Goal: Information Seeking & Learning: Compare options

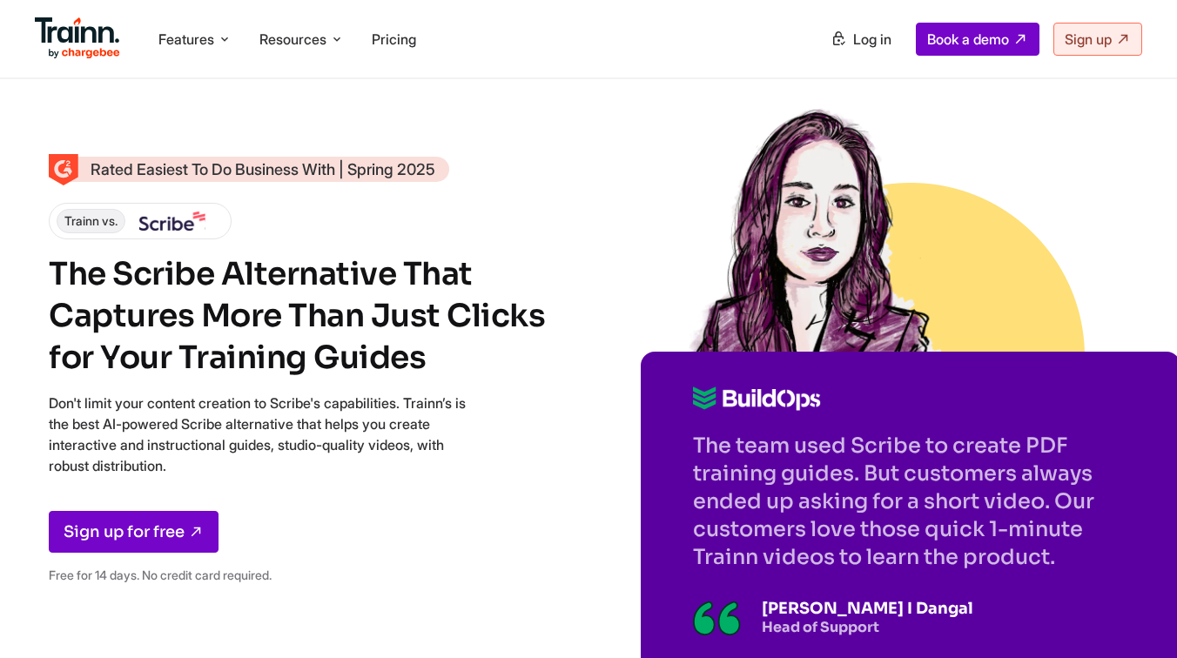
scroll to position [18, 0]
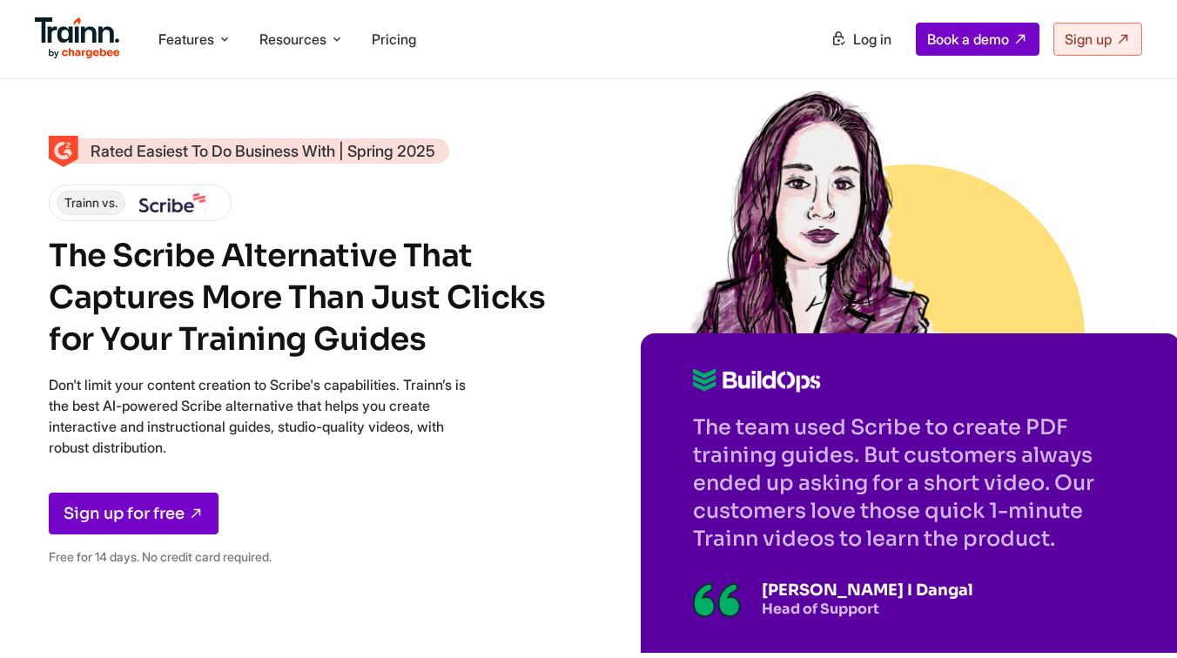
drag, startPoint x: 260, startPoint y: 449, endPoint x: 44, endPoint y: 374, distance: 228.6
click at [44, 374] on div "Rated Easiest To Do Business With | Spring 2025 Trainn vs. The Scribe Alternati…" at bounding box center [588, 351] width 1177 height 738
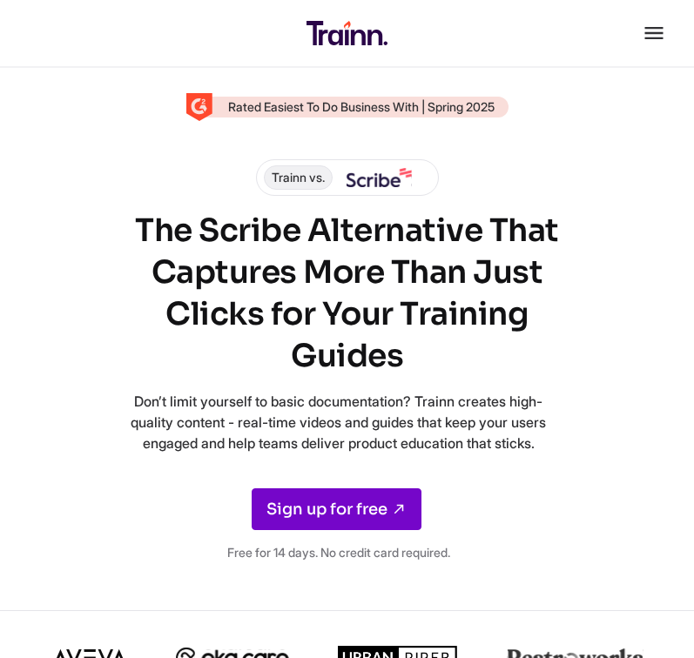
click at [655, 198] on div "Rated Easiest To Do Business With | Spring 2025 Trainn vs. The Scribe Alternati…" at bounding box center [347, 336] width 638 height 479
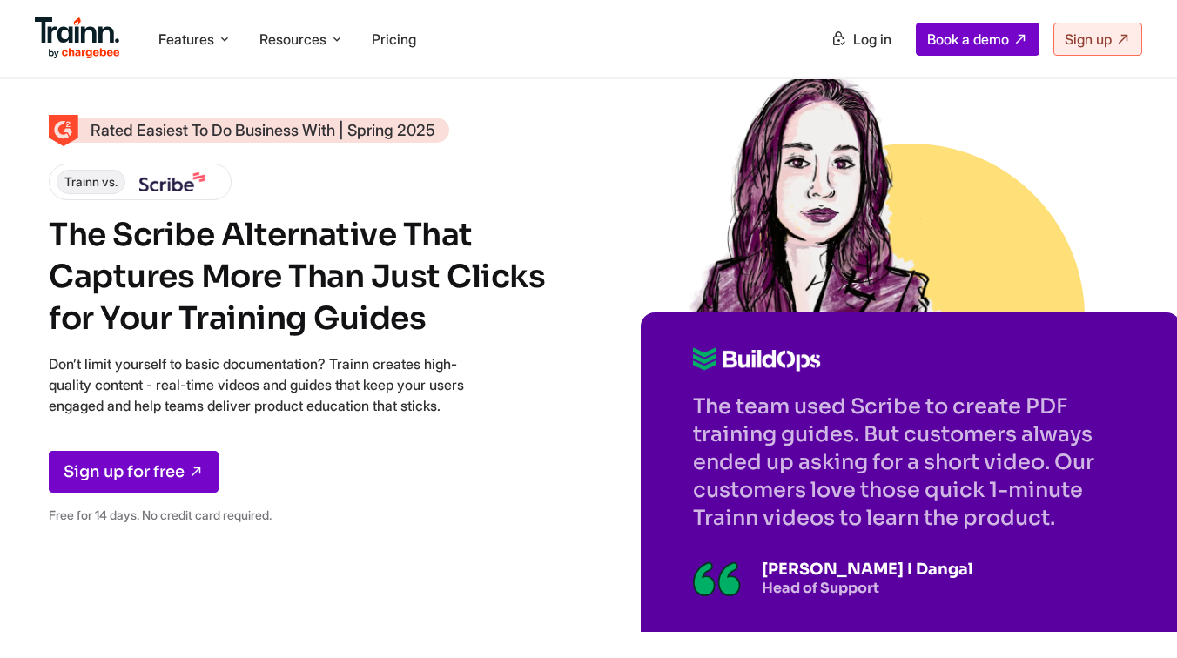
scroll to position [0, 0]
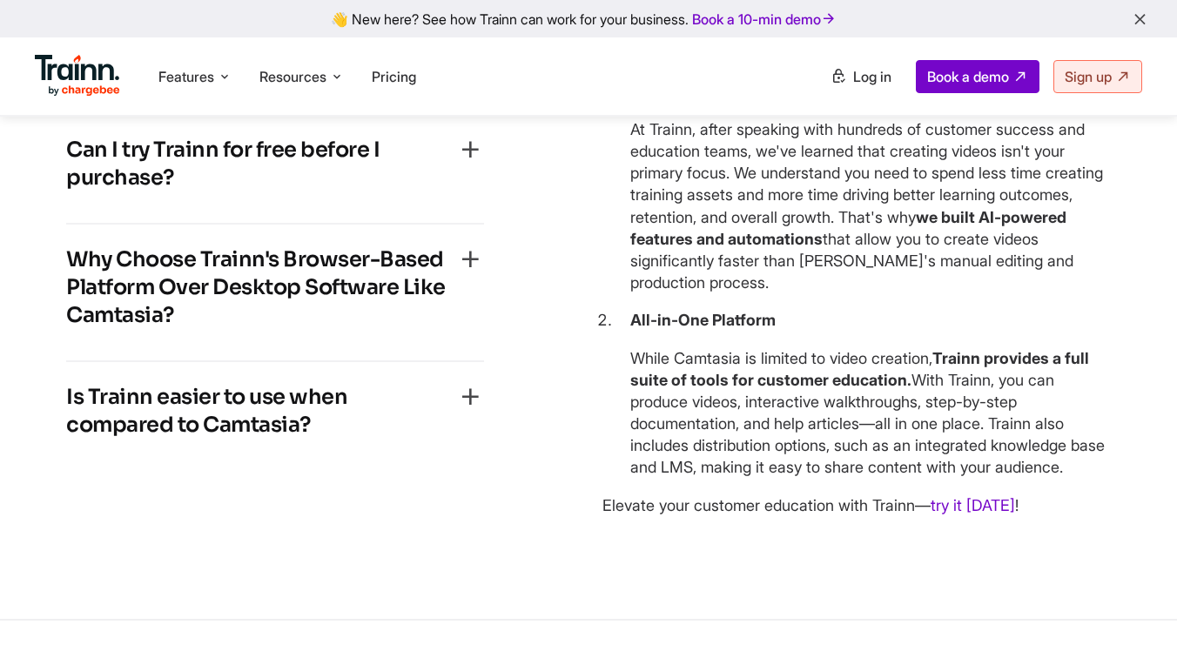
scroll to position [5321, 0]
click at [316, 269] on h4 "Why Choose Trainn's Browser-Based Platform Over Desktop Software Like Camtasia?" at bounding box center [261, 287] width 390 height 84
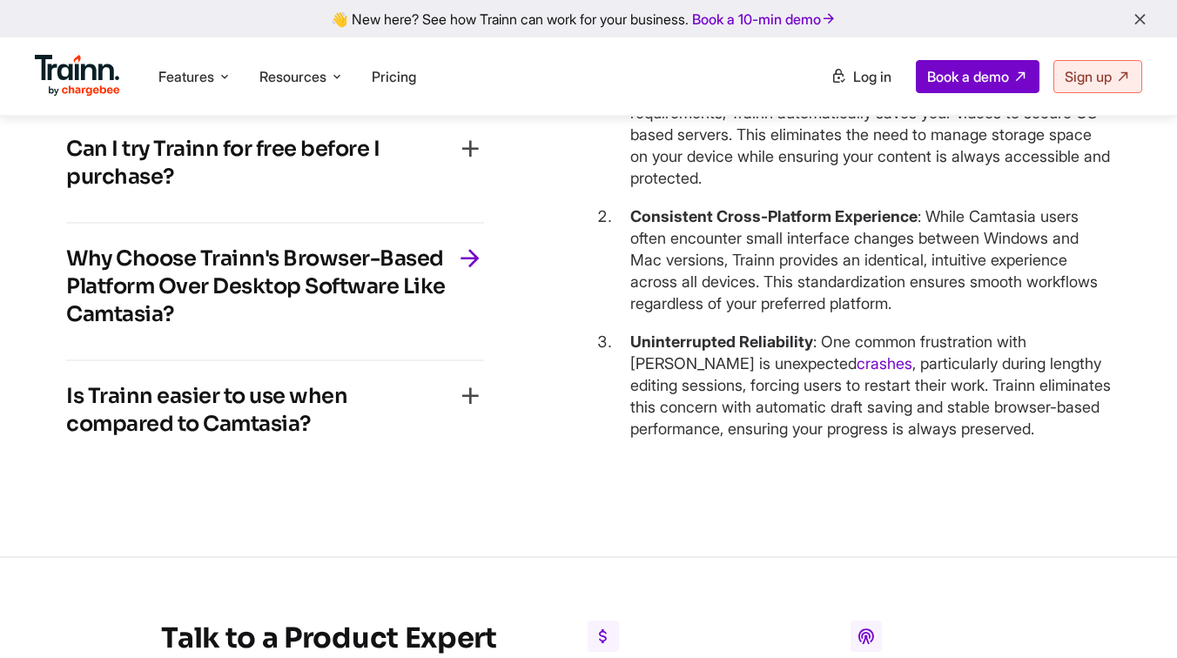
click at [338, 191] on h4 "Can I try Trainn for free before I purchase?" at bounding box center [261, 163] width 390 height 56
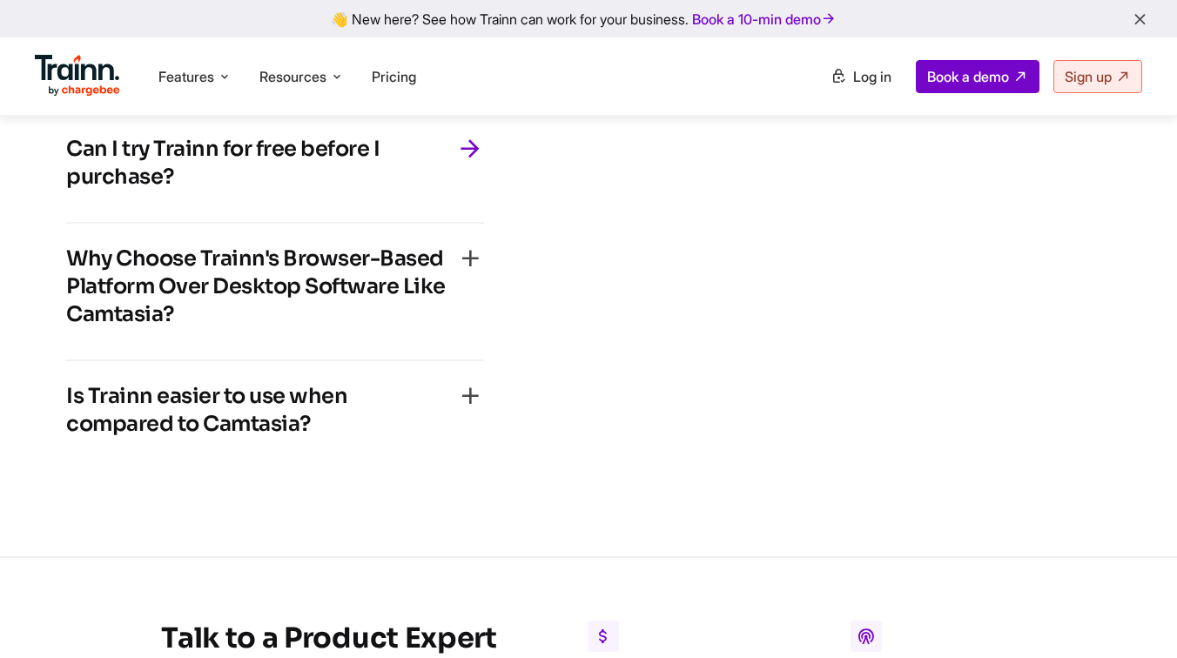
click at [271, 434] on h4 "Is Trainn easier to use when compared to Camtasia?" at bounding box center [261, 410] width 390 height 56
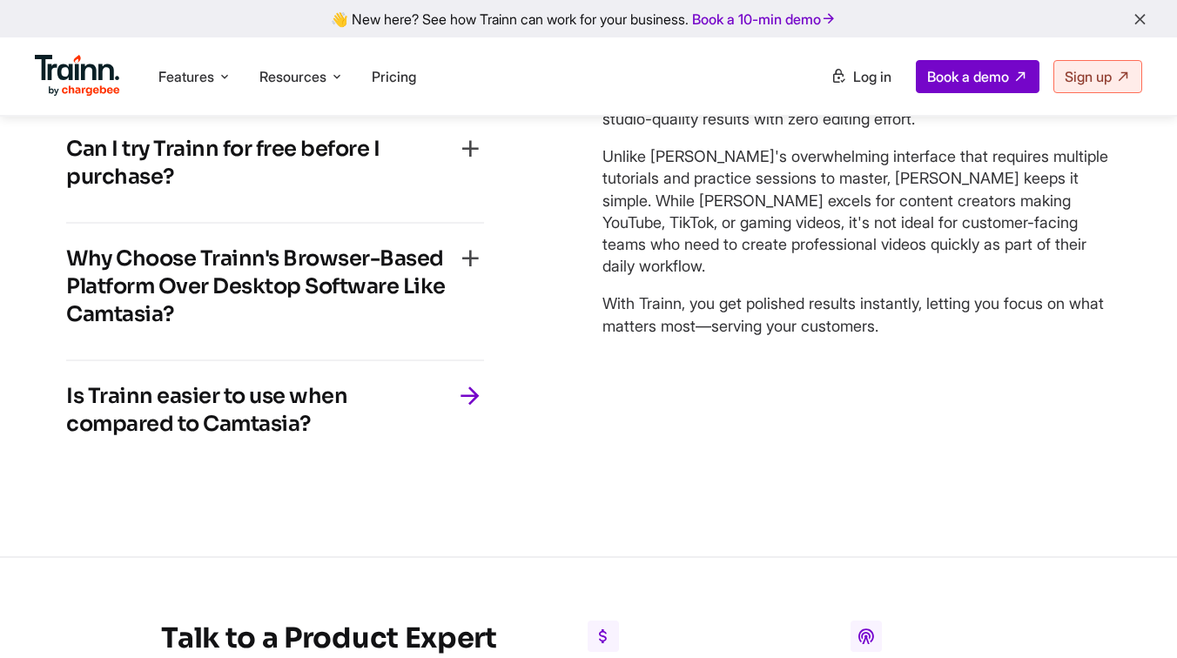
click at [327, 285] on h4 "Why Choose Trainn's Browser-Based Platform Over Desktop Software Like Camtasia?" at bounding box center [261, 287] width 390 height 84
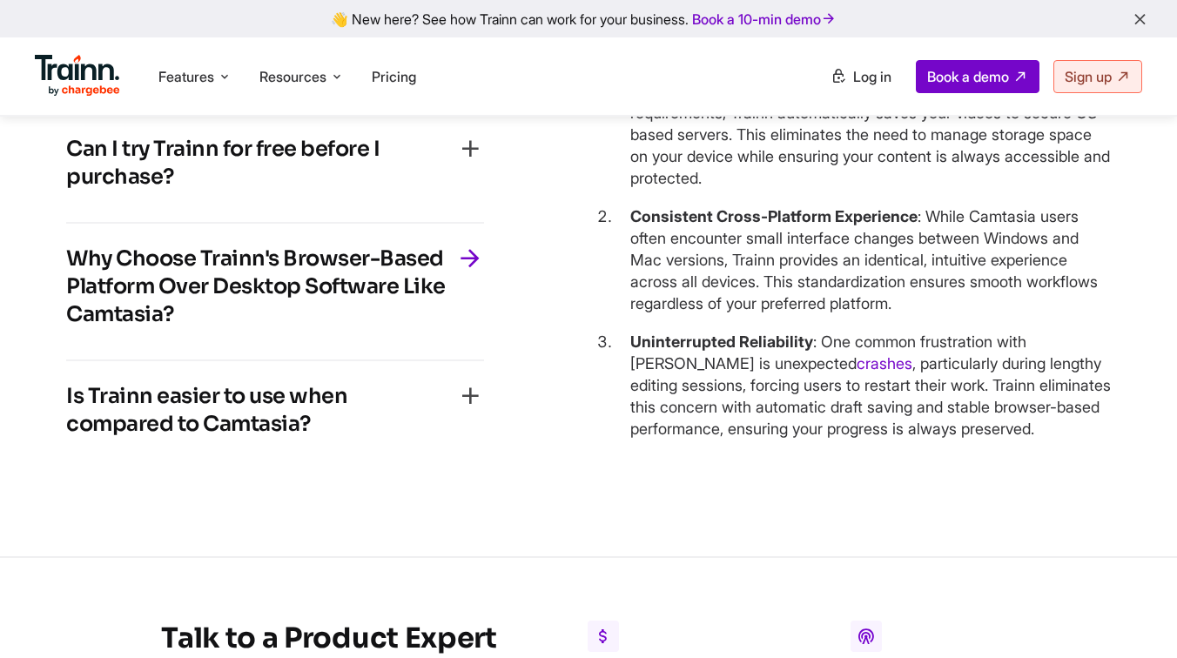
click at [336, 184] on h4 "Can I try Trainn for free before I purchase?" at bounding box center [261, 163] width 390 height 56
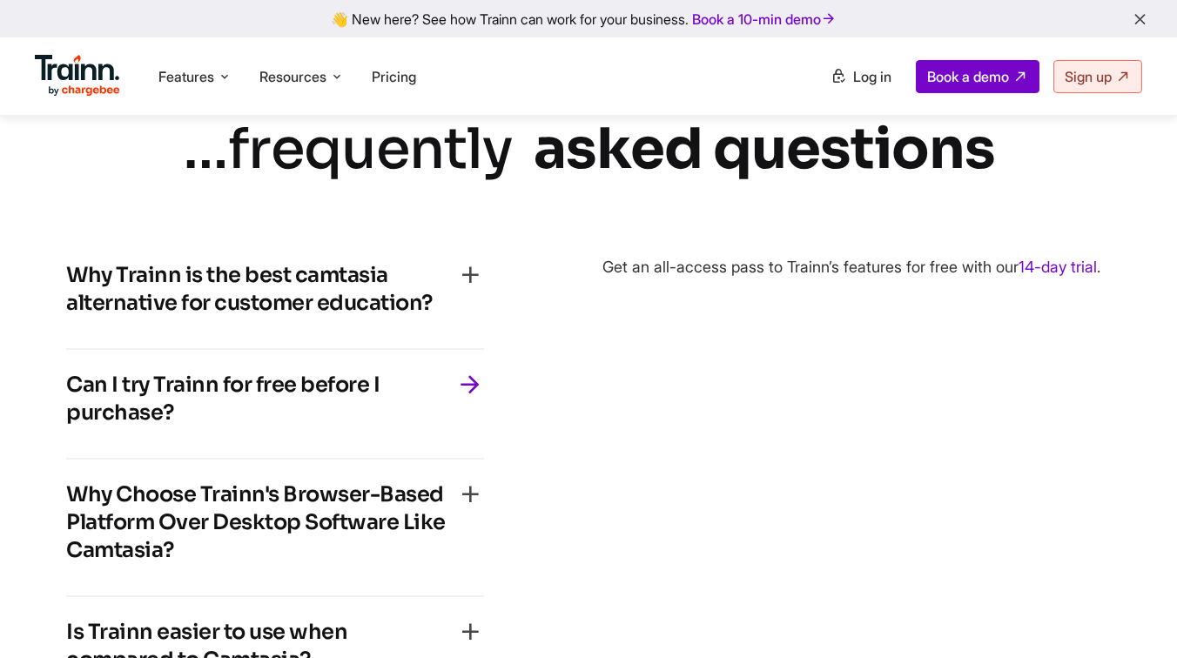
scroll to position [5044, 0]
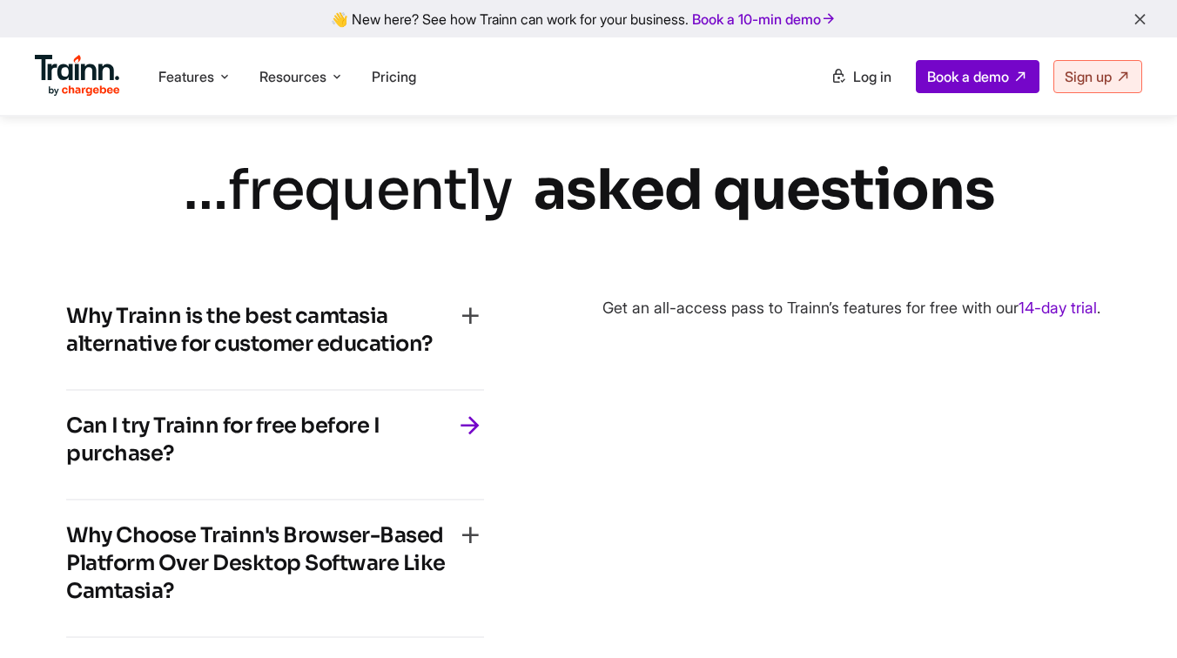
click at [353, 368] on div "Why Trainn is the best camtasia alternative for customer education?" at bounding box center [275, 335] width 418 height 66
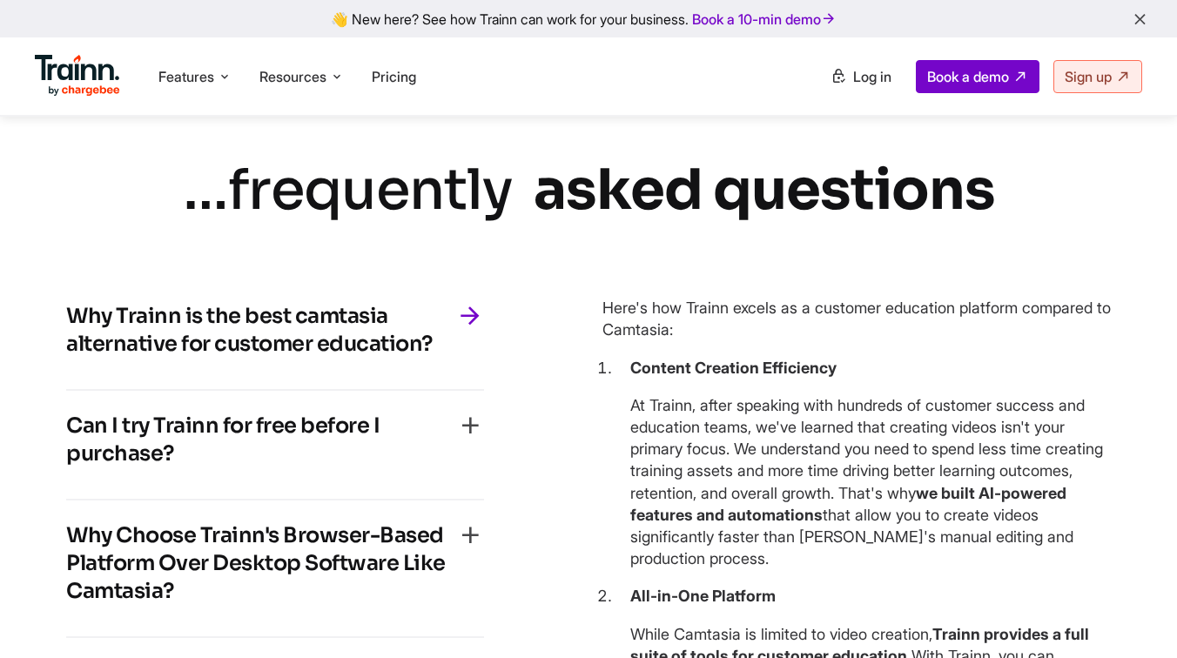
drag, startPoint x: 180, startPoint y: 206, endPoint x: 1017, endPoint y: 296, distance: 841.7
click at [1017, 305] on div "… frequently asked questions Why Trainn is the best camtasia alternative for cu…" at bounding box center [588, 480] width 1115 height 657
click at [1005, 235] on div "… frequently asked questions Why Trainn is the best camtasia alternative for cu…" at bounding box center [588, 480] width 1115 height 657
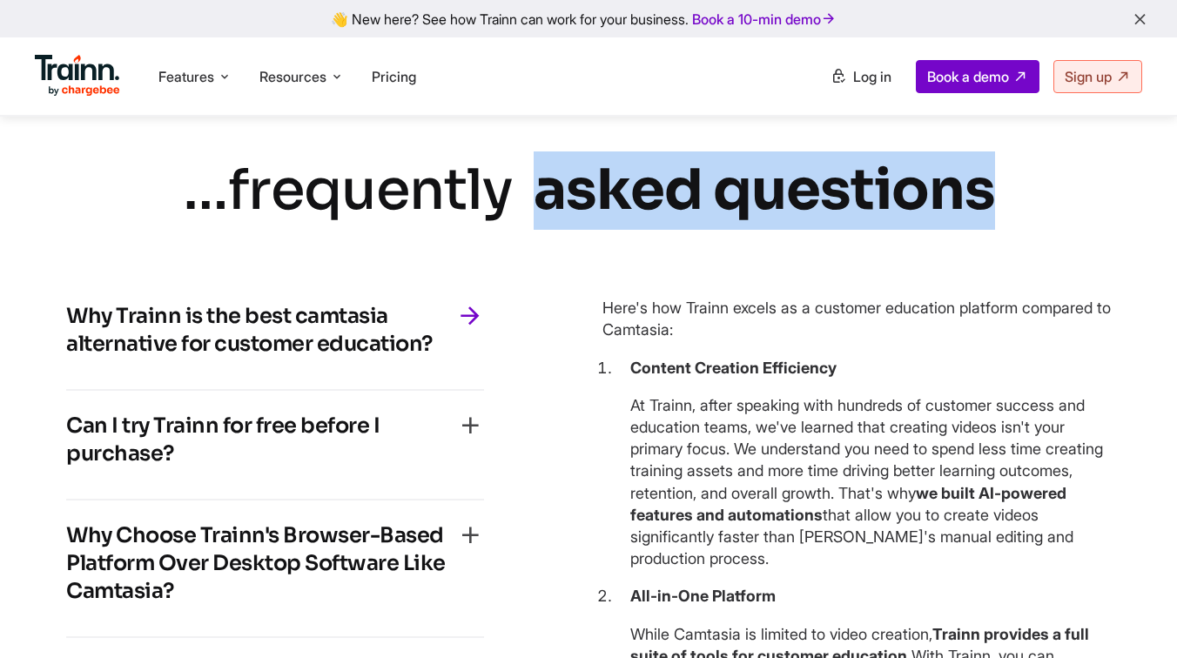
drag, startPoint x: 1008, startPoint y: 201, endPoint x: 523, endPoint y: 208, distance: 485.1
click at [523, 208] on div "… frequently asked questions Why Trainn is the best camtasia alternative for cu…" at bounding box center [588, 480] width 1115 height 657
click at [523, 209] on div "… frequently asked questions" at bounding box center [589, 191] width 812 height 78
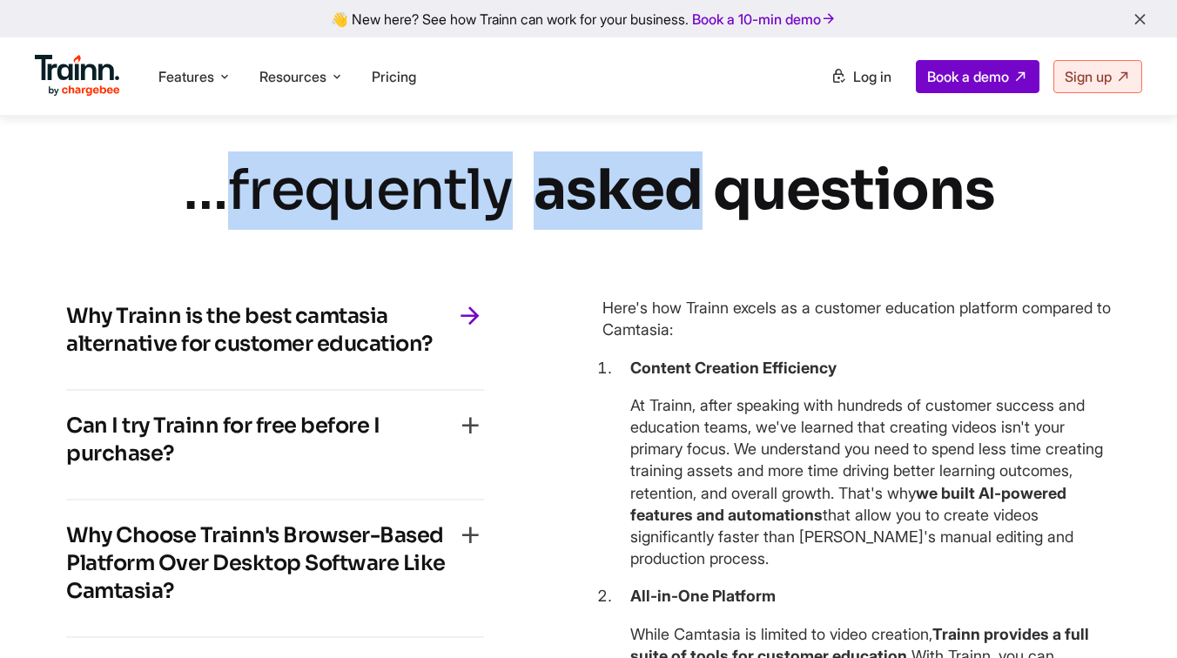
click at [523, 209] on div "… frequently asked questions" at bounding box center [589, 191] width 812 height 78
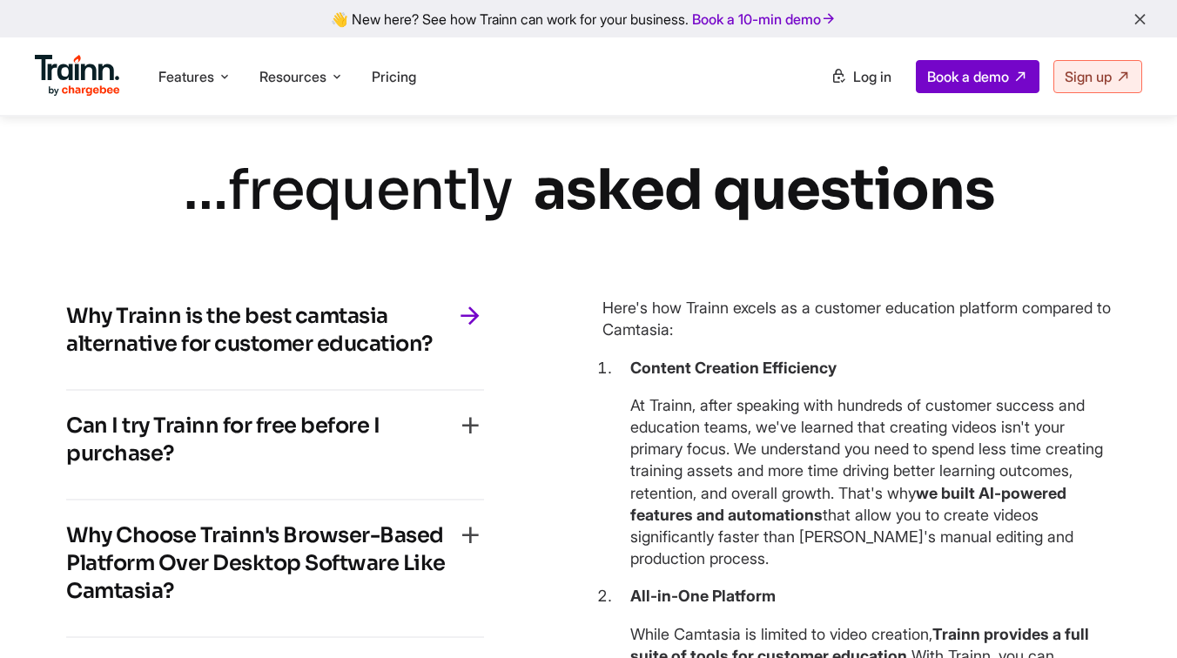
click at [714, 248] on div "… frequently asked questions Why Trainn is the best camtasia alternative for cu…" at bounding box center [588, 480] width 1115 height 657
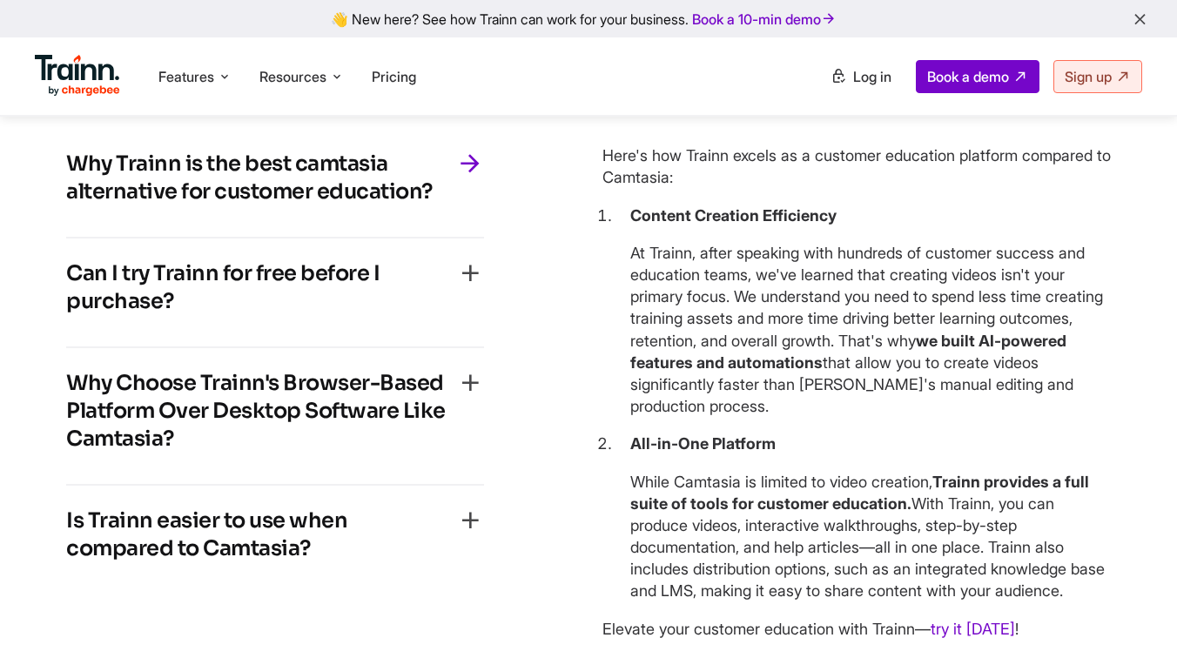
scroll to position [5195, 0]
click at [294, 542] on h4 "Is Trainn easier to use when compared to Camtasia?" at bounding box center [261, 536] width 390 height 56
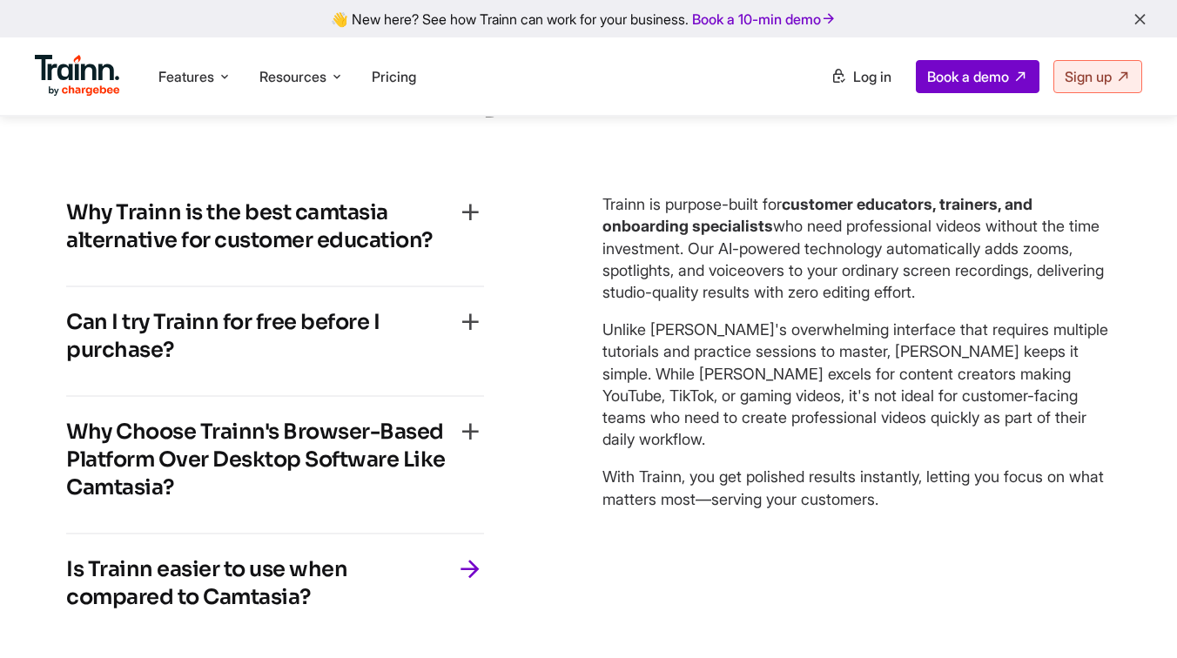
scroll to position [5148, 0]
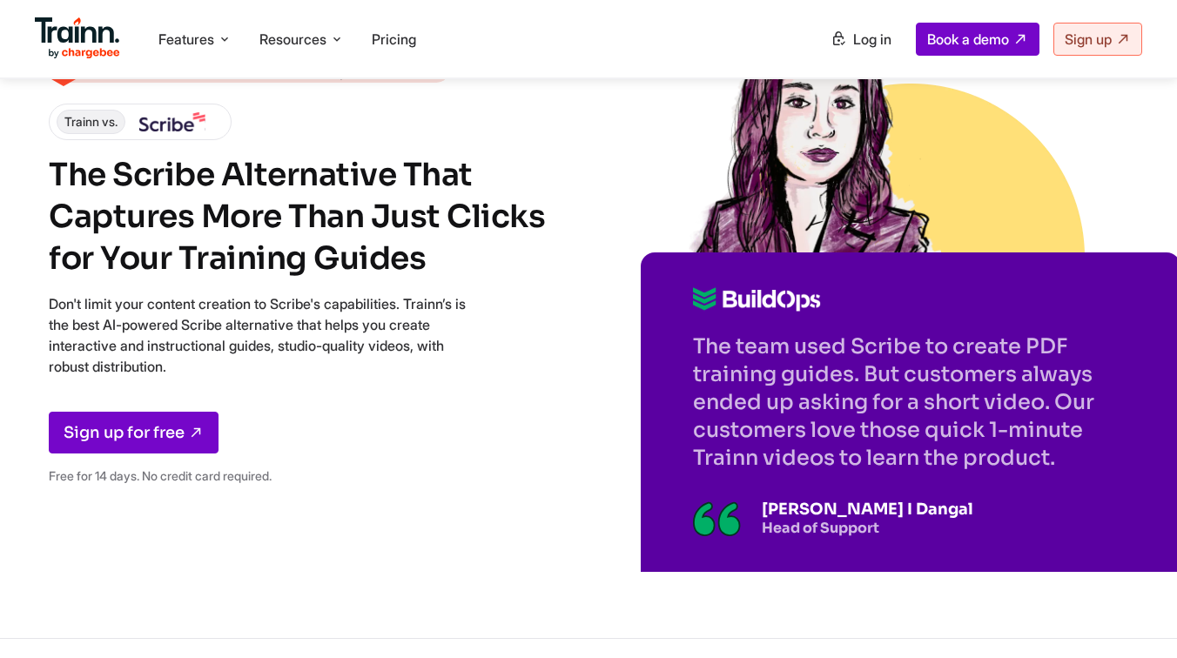
scroll to position [120, 0]
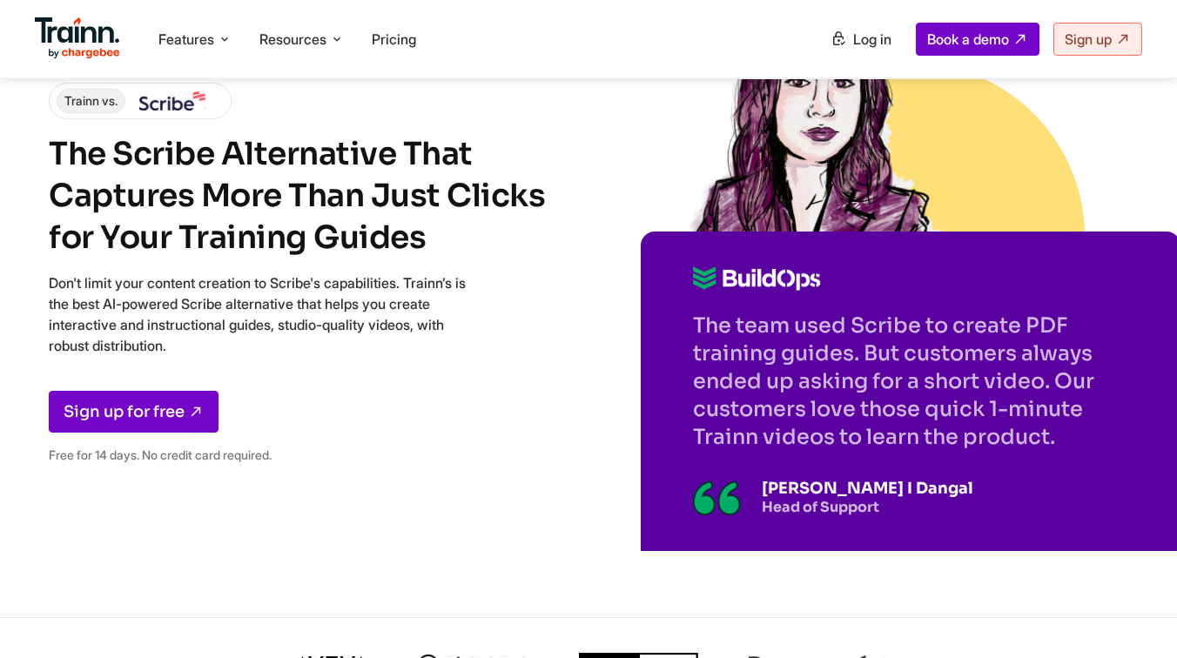
drag, startPoint x: 227, startPoint y: 414, endPoint x: 30, endPoint y: 408, distance: 196.9
click at [30, 408] on div "Rated Easiest To Do Business With | Spring 2025 Trainn vs. The Scribe Alternati…" at bounding box center [588, 249] width 1177 height 738
copy link "Sign up for free"
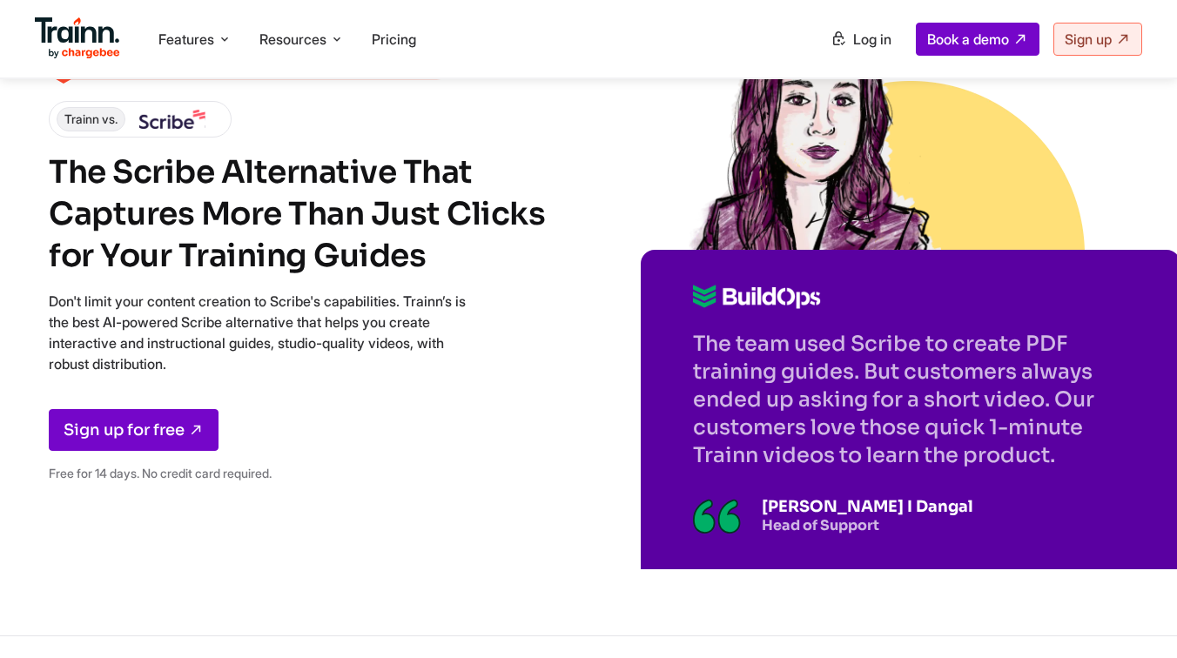
scroll to position [0, 0]
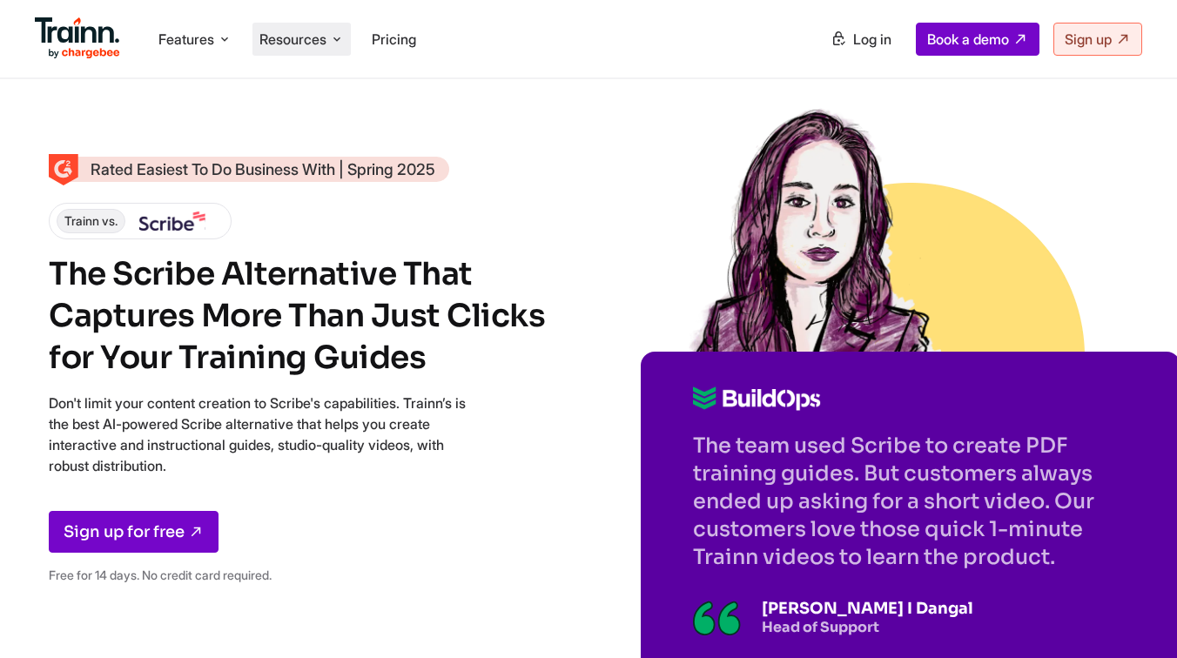
click at [292, 43] on span "Resources" at bounding box center [292, 39] width 67 height 19
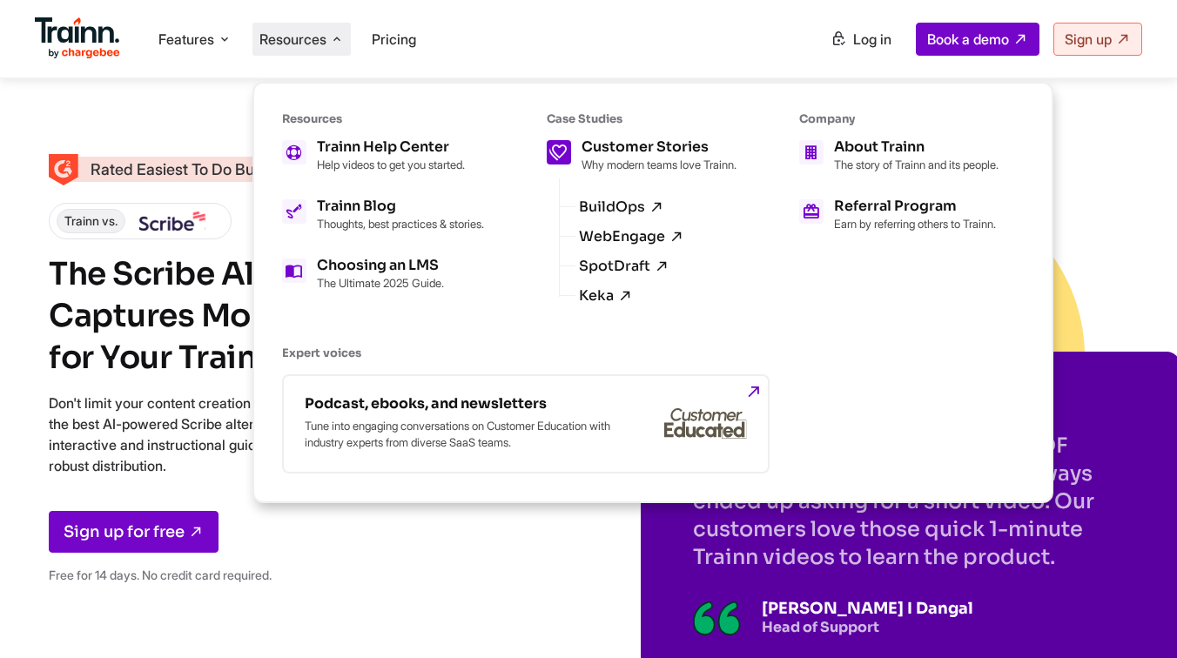
click at [654, 172] on p "Why modern teams love Trainn." at bounding box center [659, 165] width 155 height 14
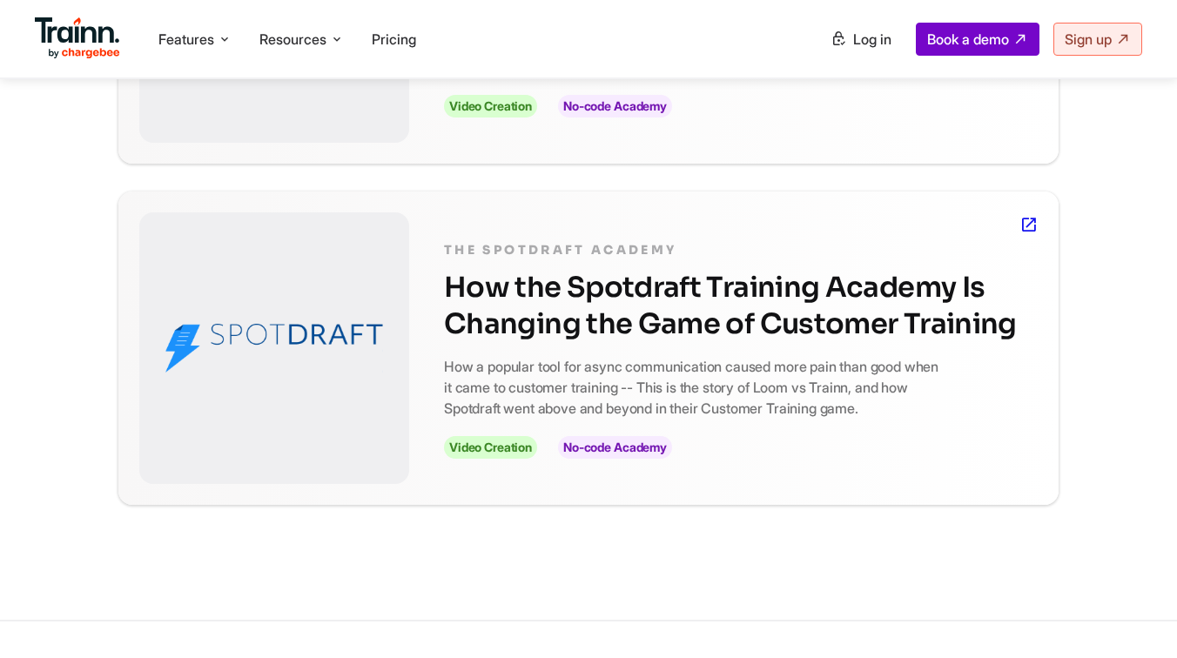
scroll to position [1020, 0]
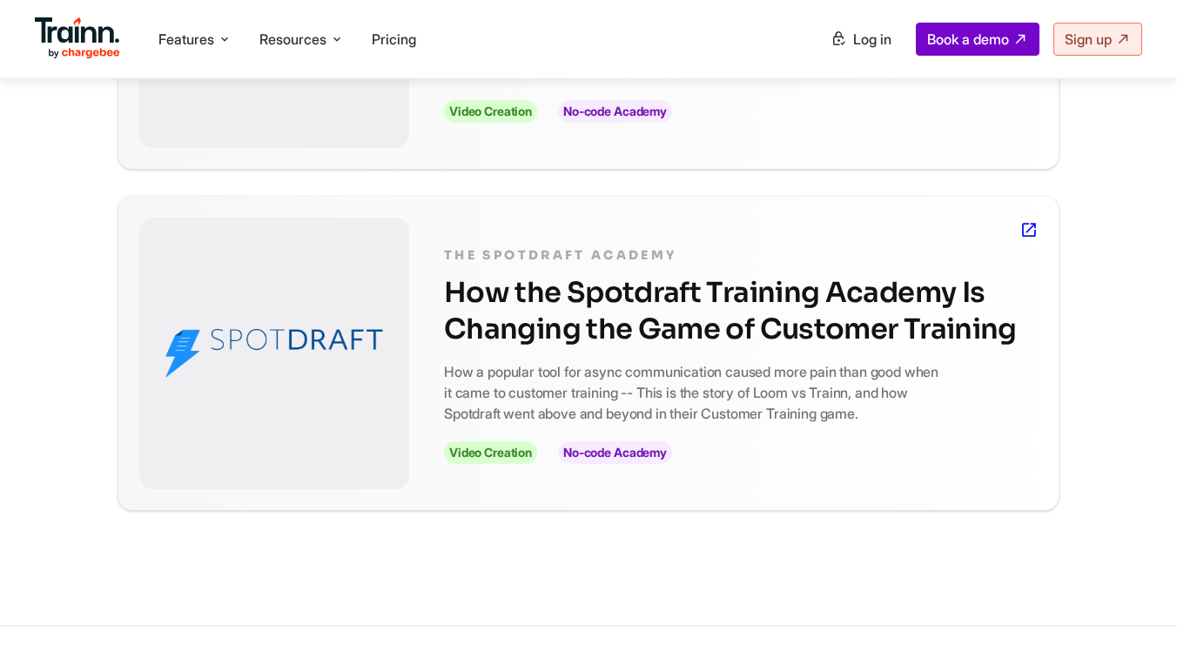
click at [603, 327] on h2 "How the Spotdraft Training Academy Is Changing the Game of Customer Training" at bounding box center [741, 310] width 594 height 73
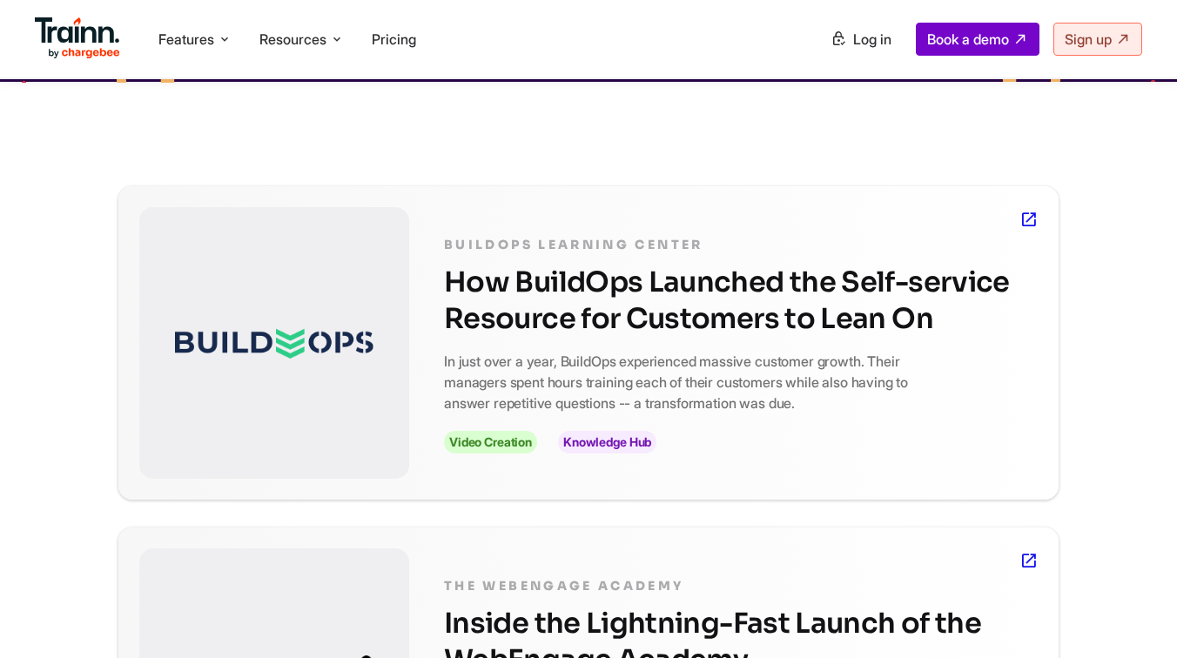
scroll to position [345, 0]
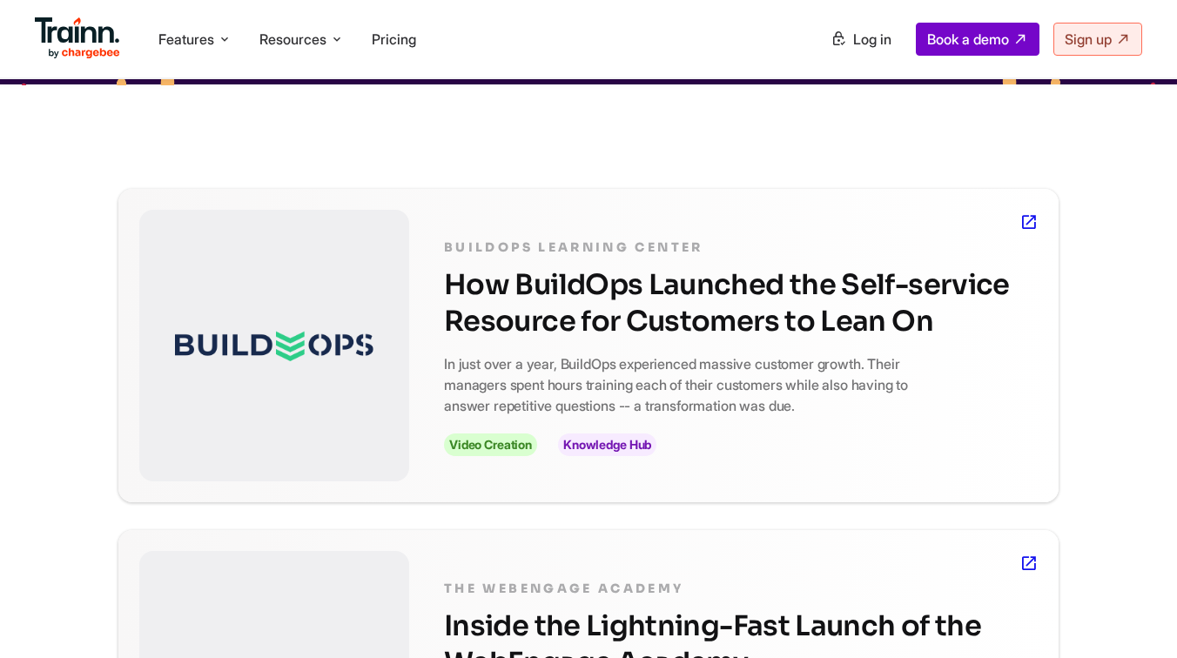
click at [550, 300] on h2 "How BuildOps Launched the Self-service Resource for Customers to Lean On" at bounding box center [741, 302] width 594 height 73
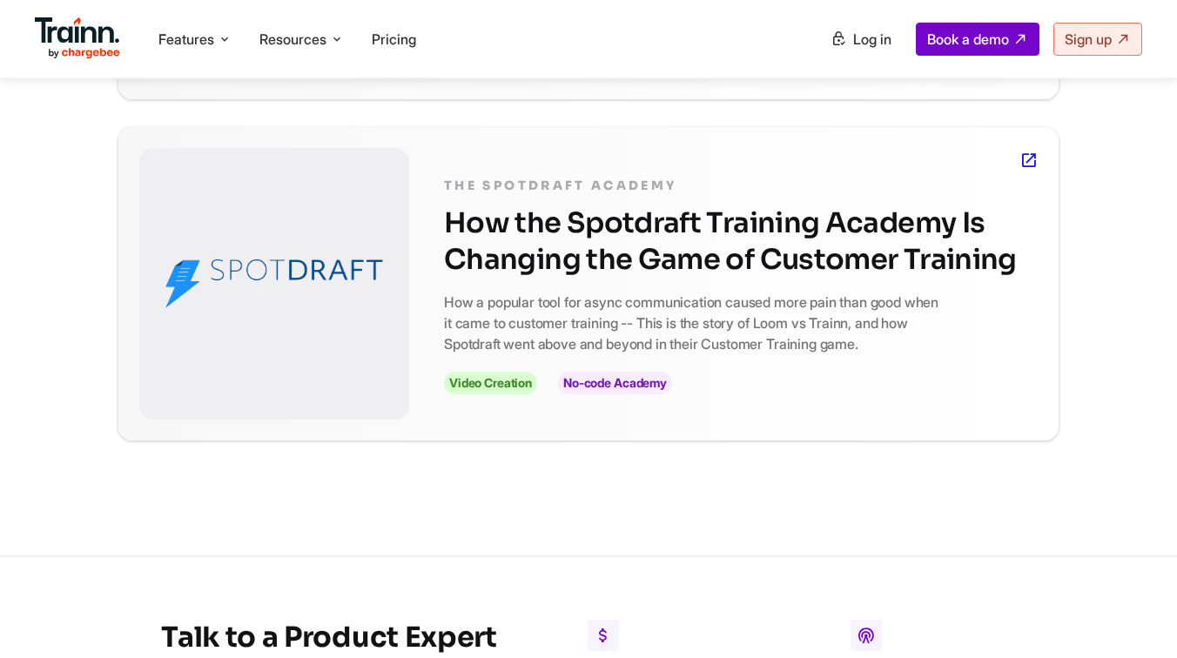
scroll to position [1082, 0]
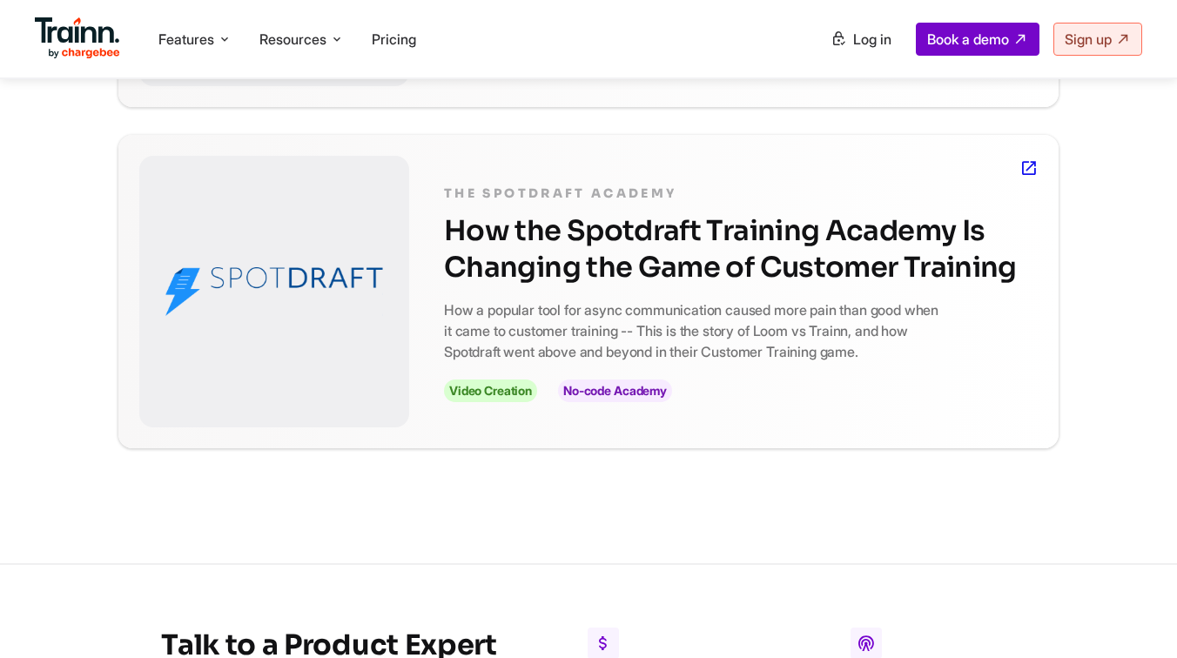
click at [468, 247] on h2 "How the Spotdraft Training Academy Is Changing the Game of Customer Training" at bounding box center [741, 248] width 594 height 73
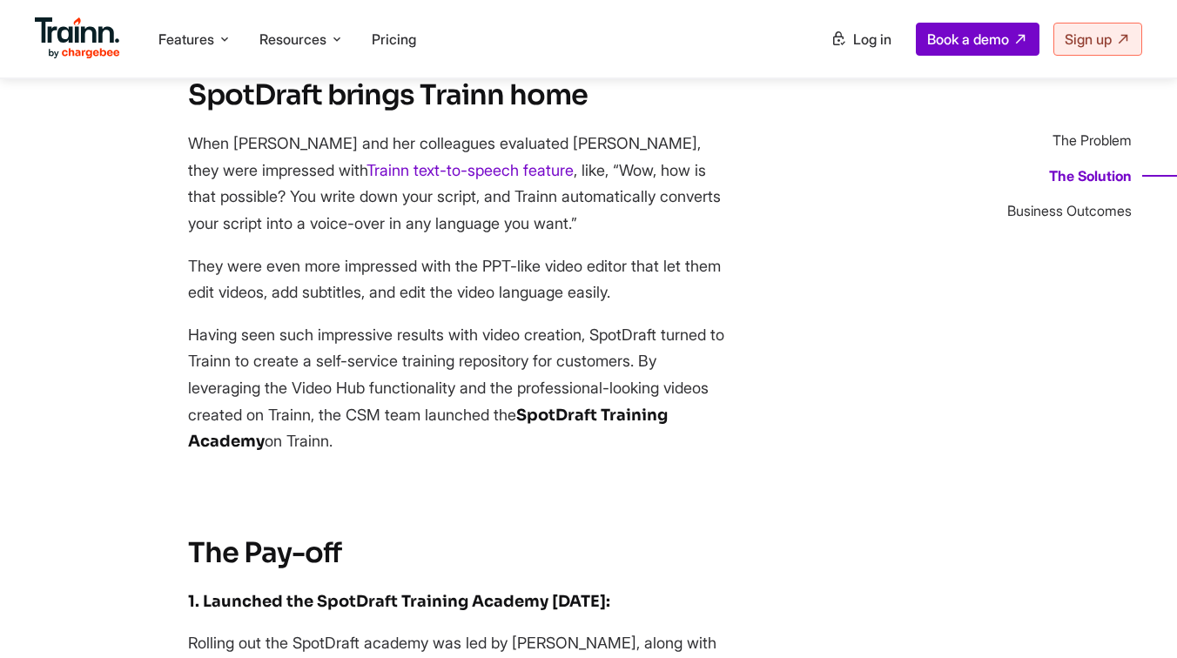
scroll to position [2093, 0]
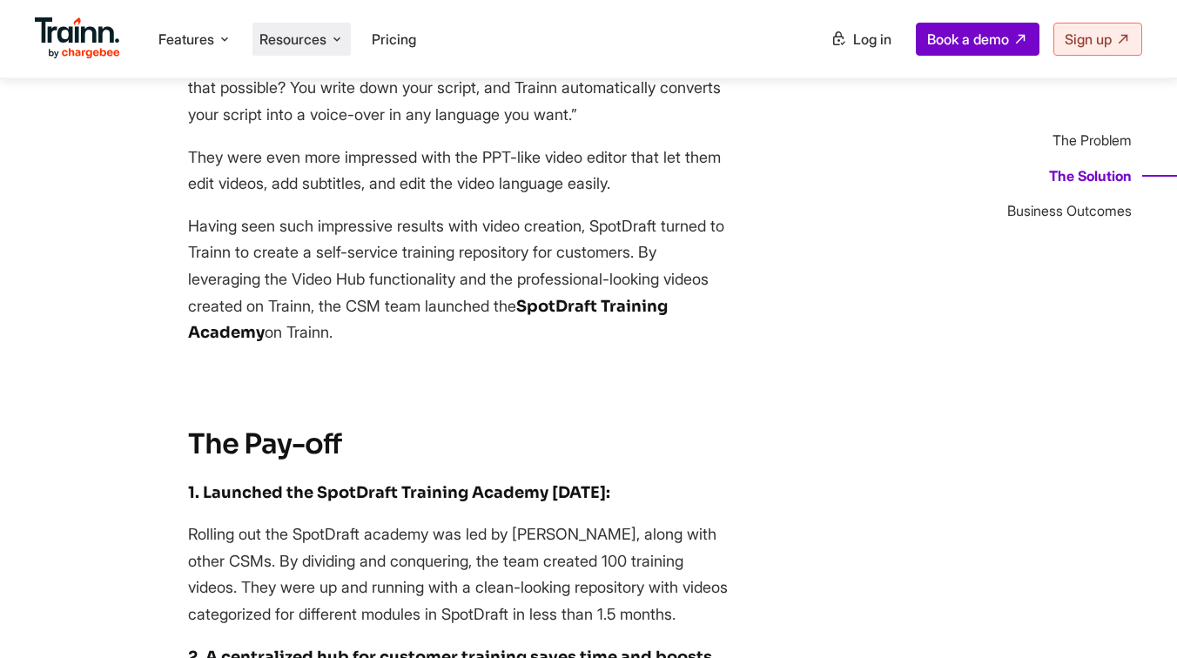
click at [323, 42] on span "Resources" at bounding box center [292, 39] width 67 height 19
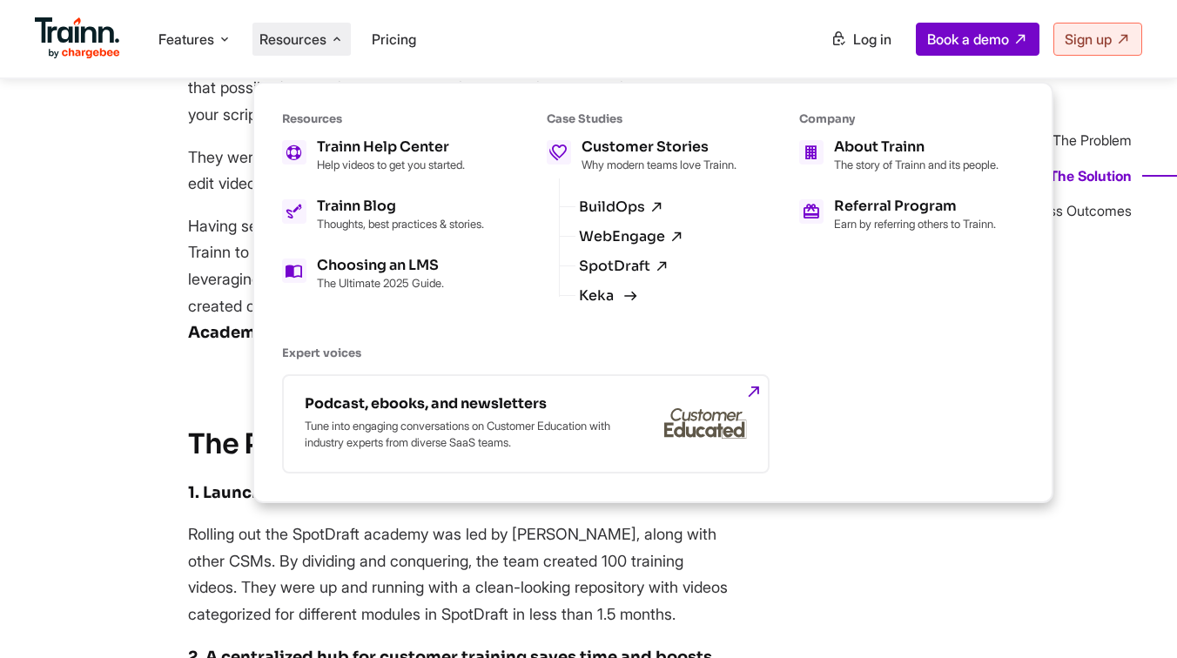
click at [617, 304] on link "Keka" at bounding box center [606, 296] width 54 height 16
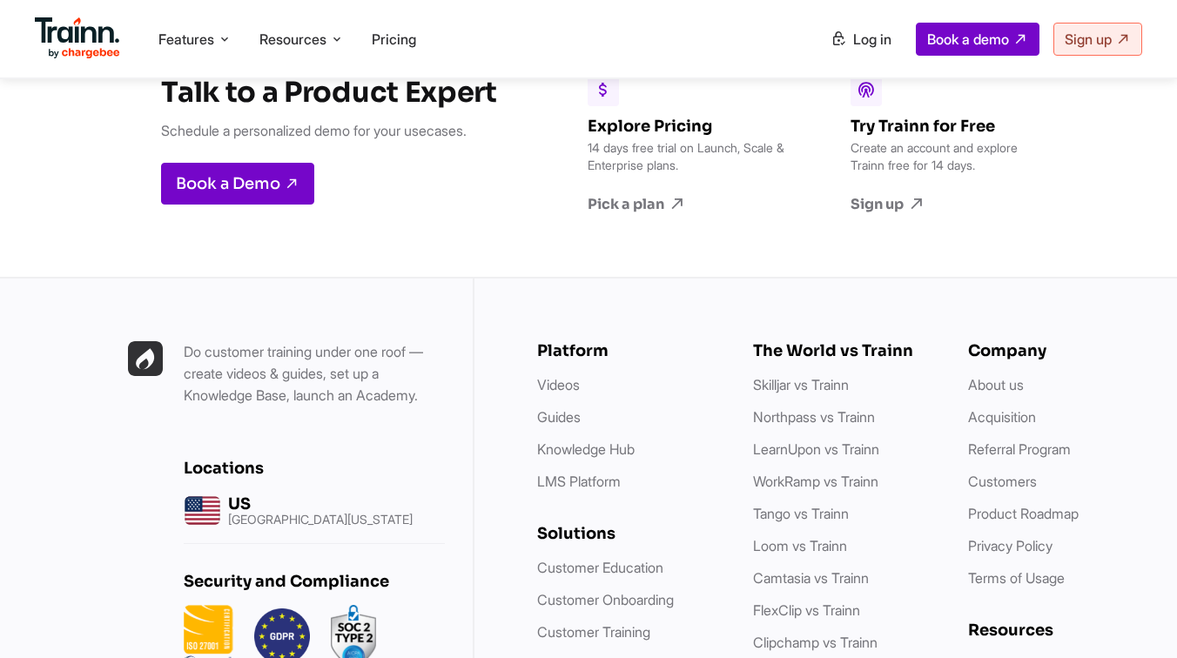
scroll to position [4766, 0]
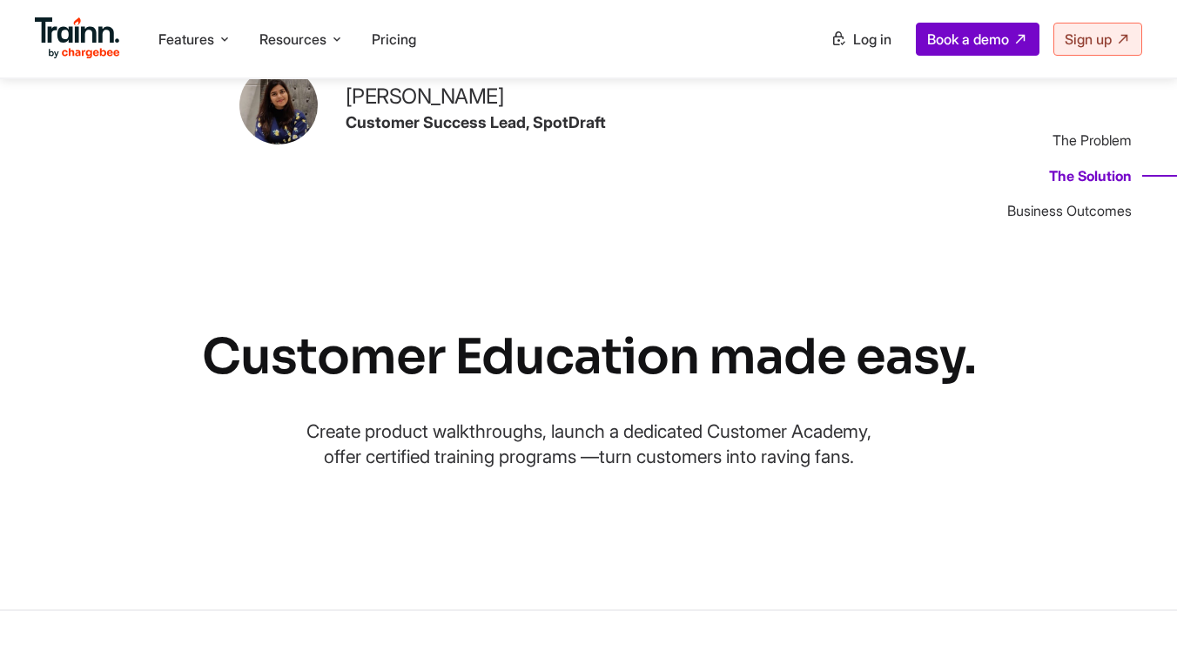
scroll to position [2093, 0]
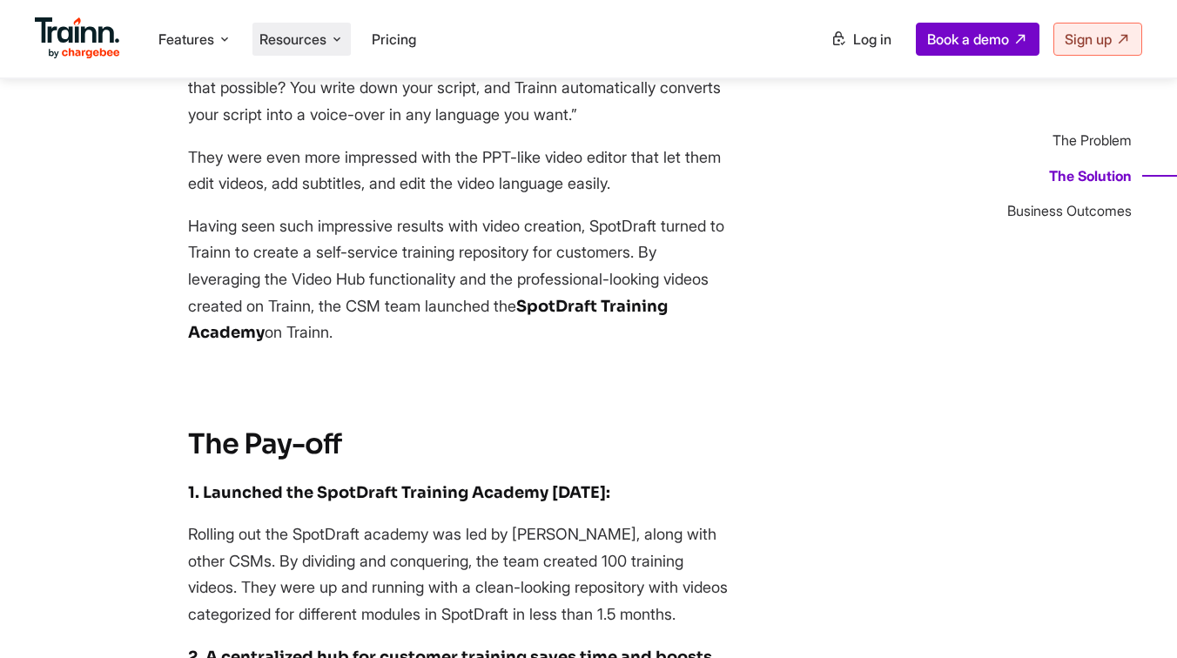
click at [290, 30] on span "Resources" at bounding box center [292, 39] width 67 height 19
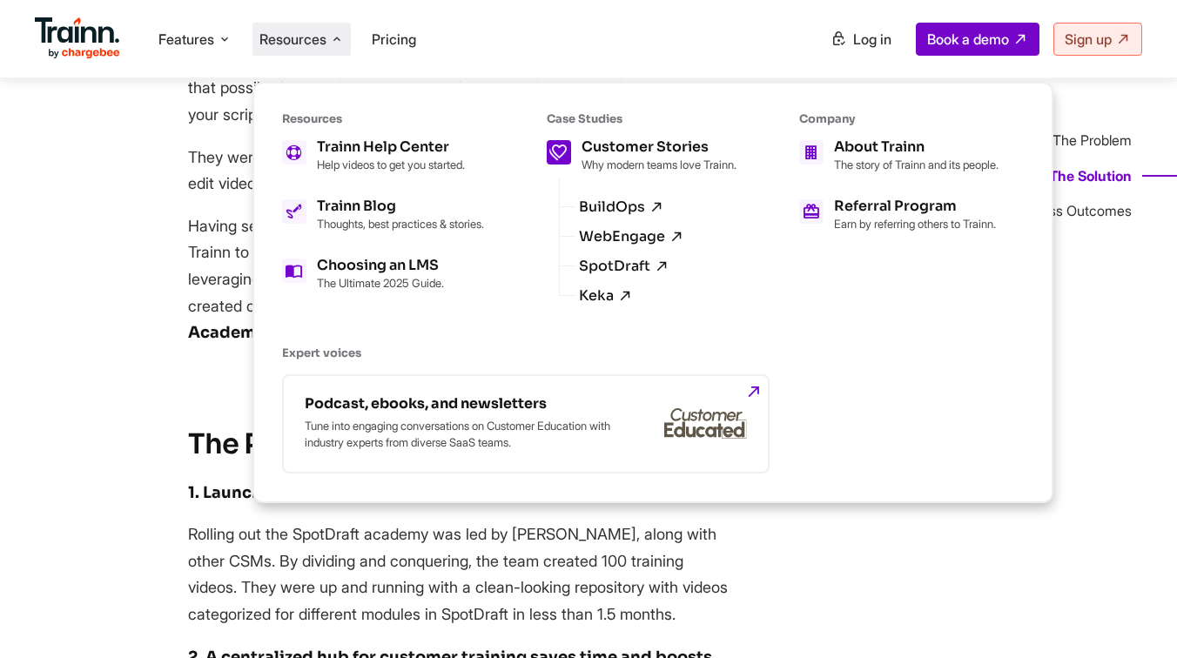
click at [706, 158] on p "Why modern teams love Trainn." at bounding box center [659, 165] width 155 height 14
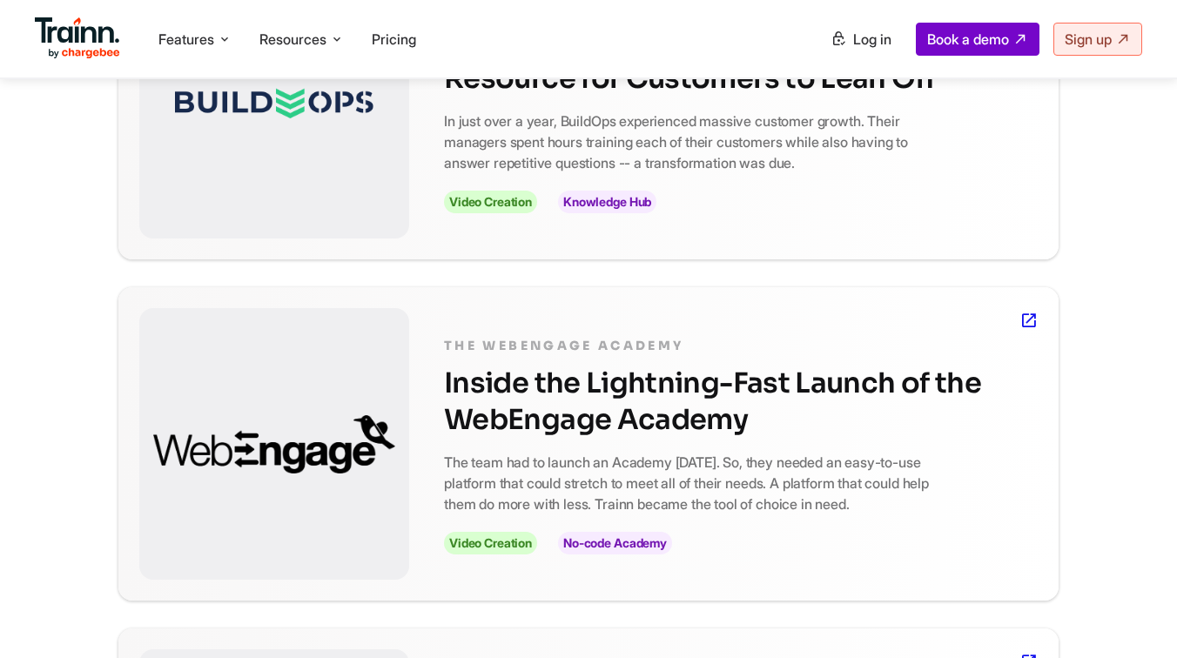
scroll to position [589, 0]
click at [489, 197] on span "Video Creation" at bounding box center [490, 201] width 93 height 23
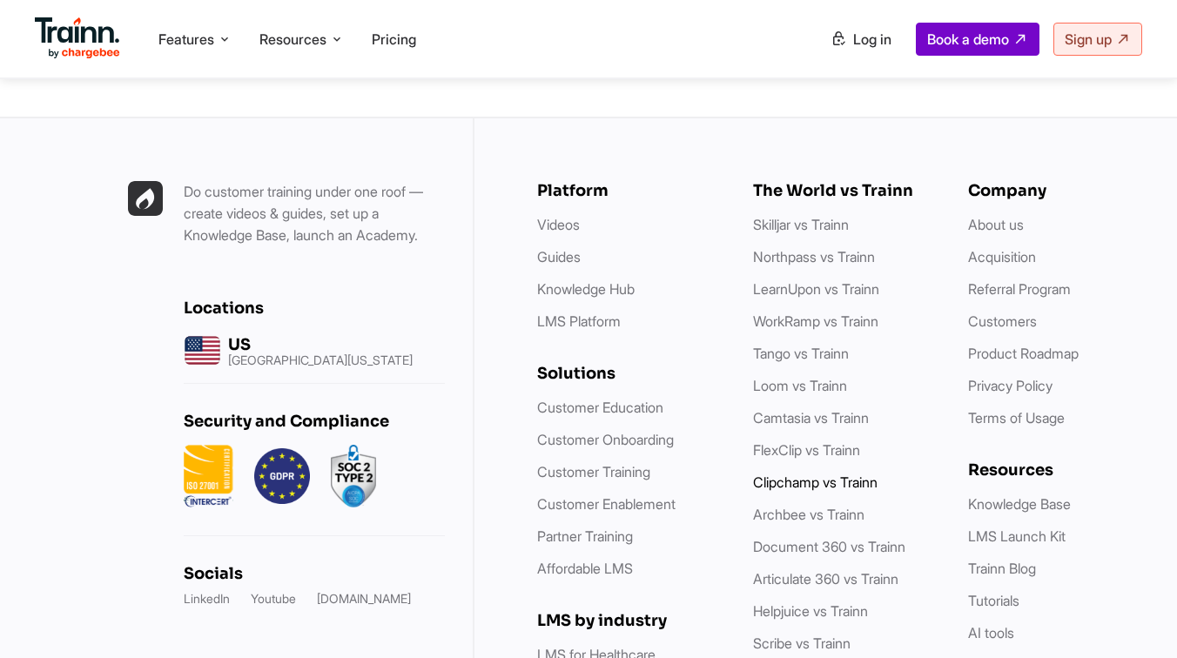
scroll to position [5462, 0]
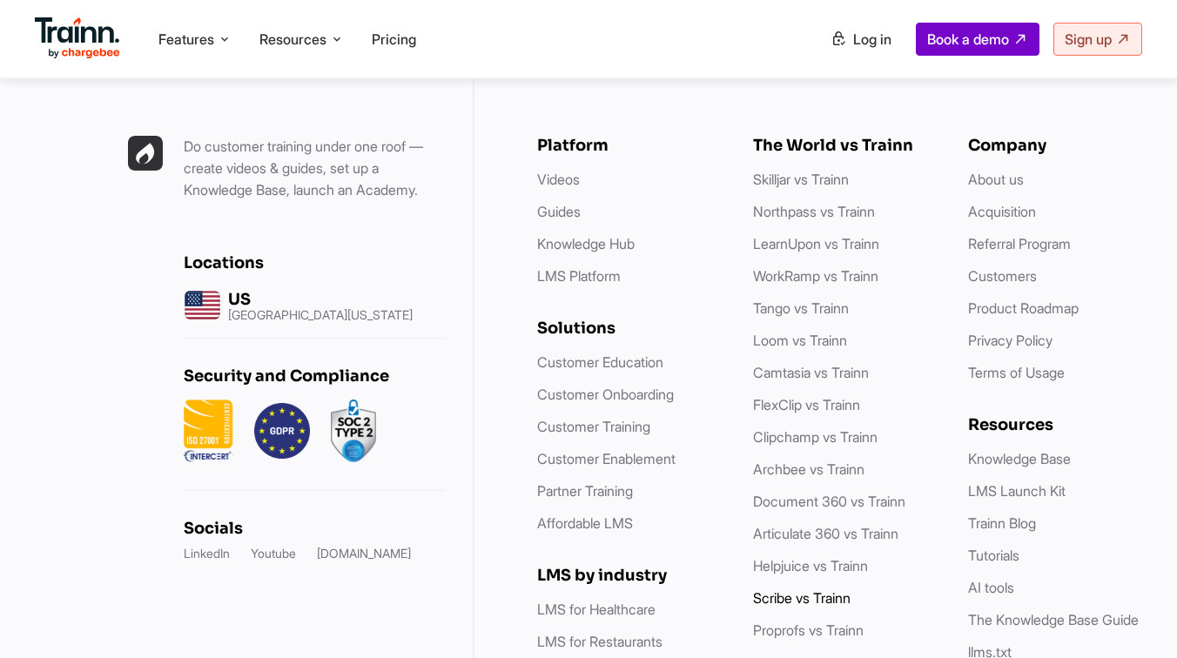
click at [804, 590] on link "Scribe vs Trainn" at bounding box center [802, 598] width 98 height 17
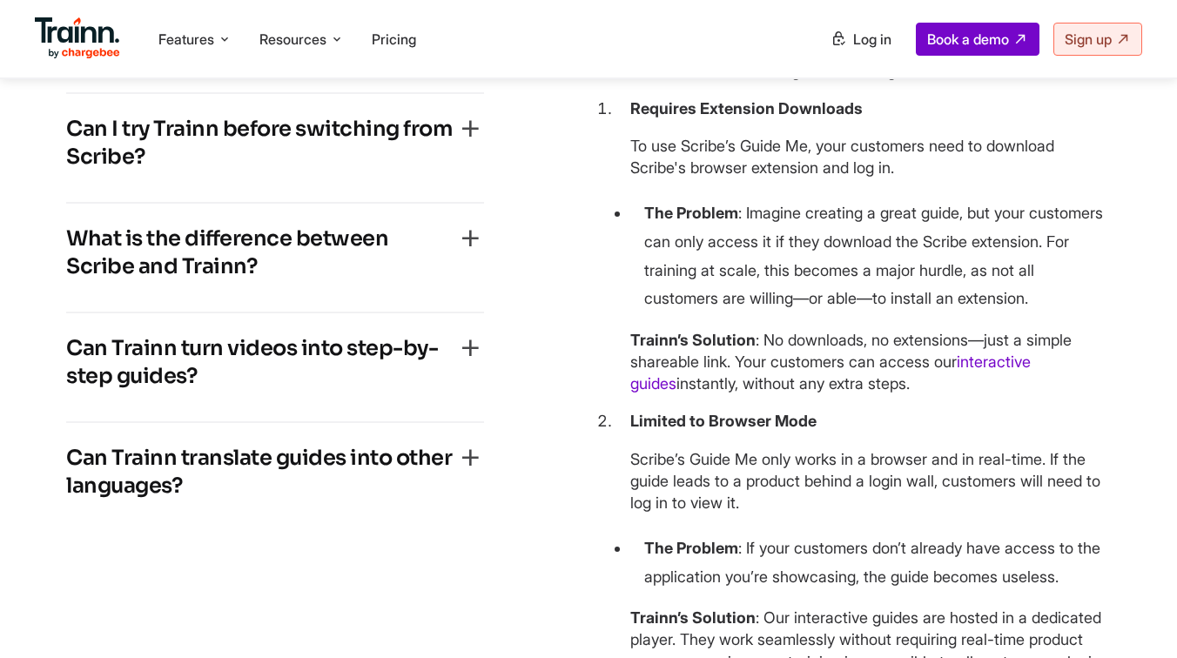
scroll to position [4296, 0]
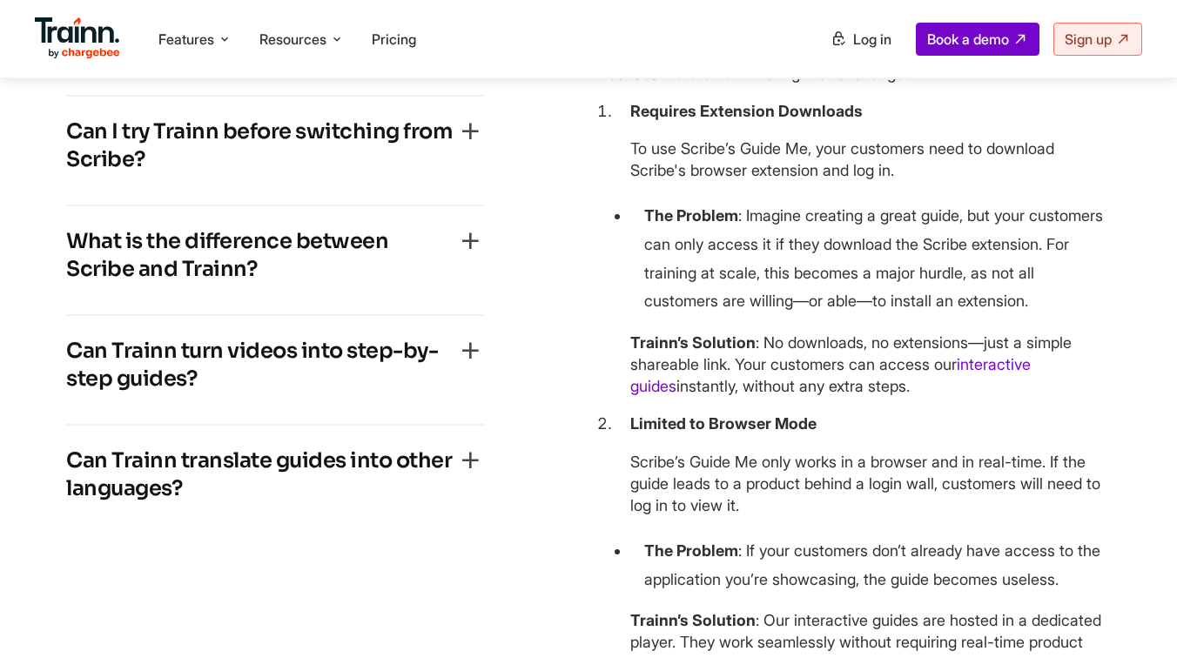
click at [312, 502] on h4 "Can Trainn translate guides into other languages?" at bounding box center [261, 475] width 390 height 56
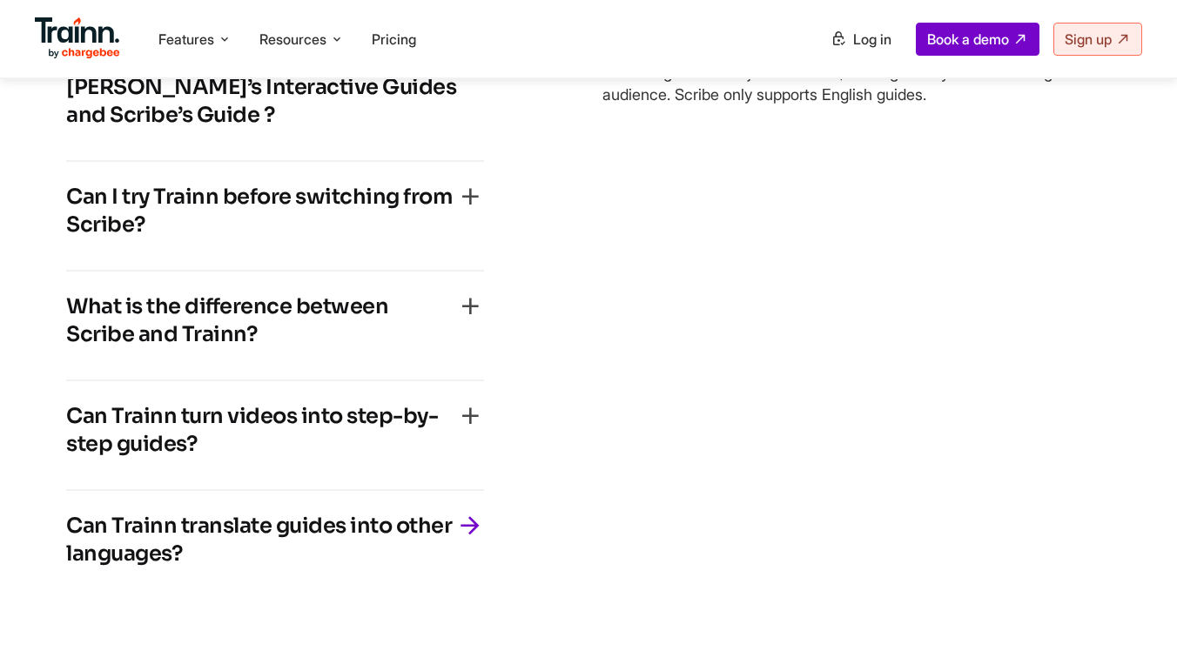
scroll to position [4232, 0]
click at [290, 347] on h4 "What is the difference between Scribe and Trainn?" at bounding box center [261, 320] width 390 height 56
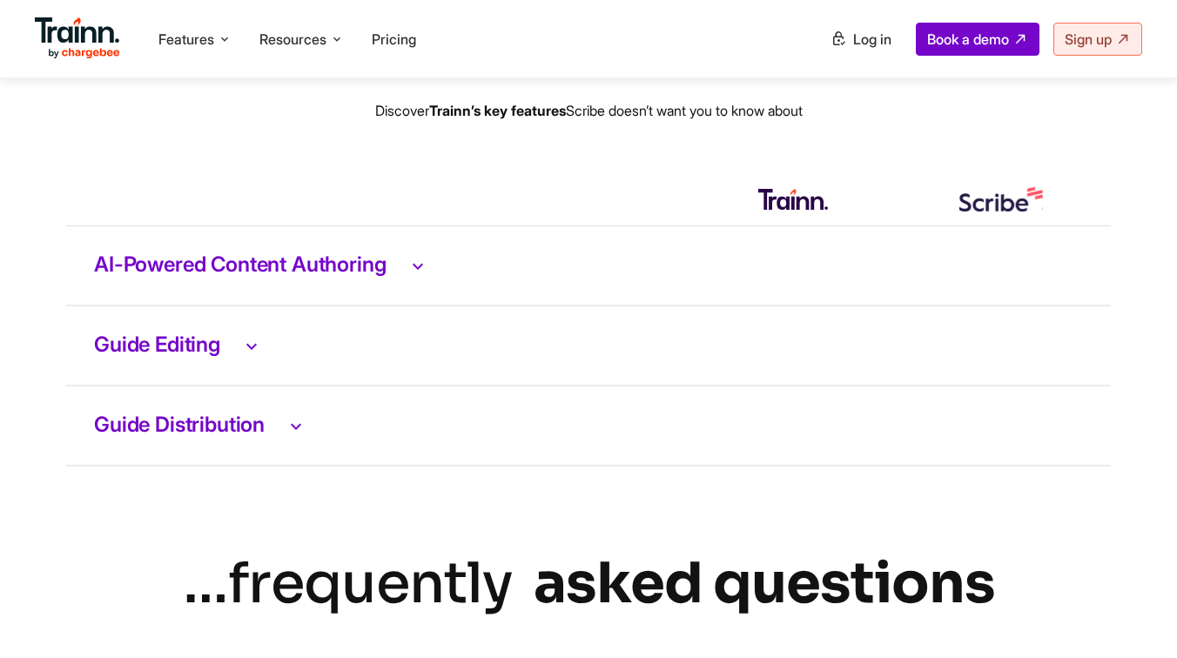
scroll to position [3558, 0]
